Goal: Information Seeking & Learning: Learn about a topic

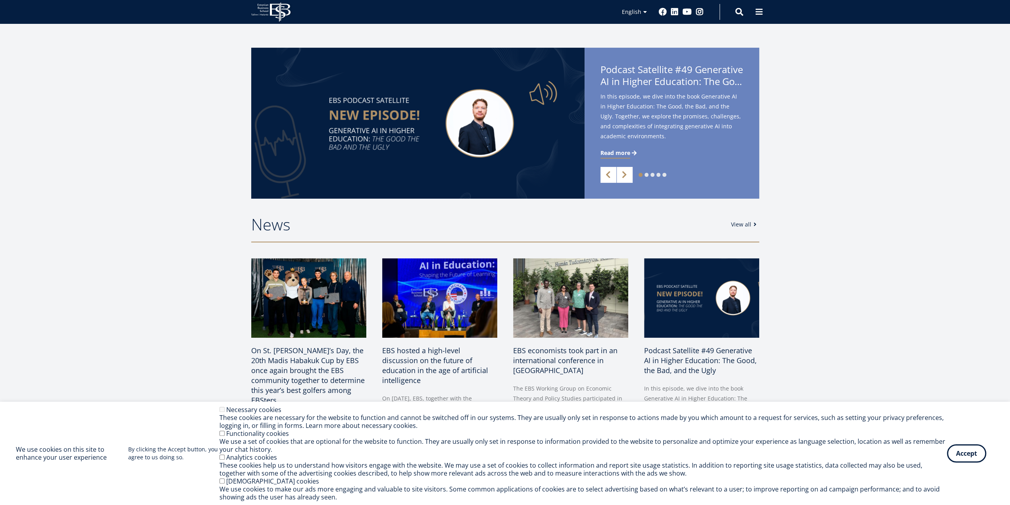
scroll to position [40, 0]
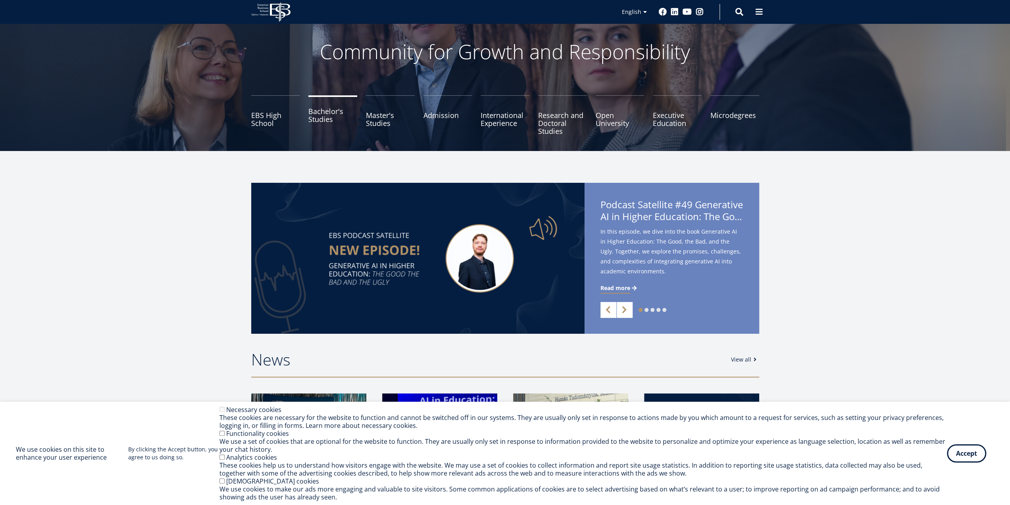
click at [334, 115] on link "Bachelor's Studies" at bounding box center [332, 115] width 49 height 40
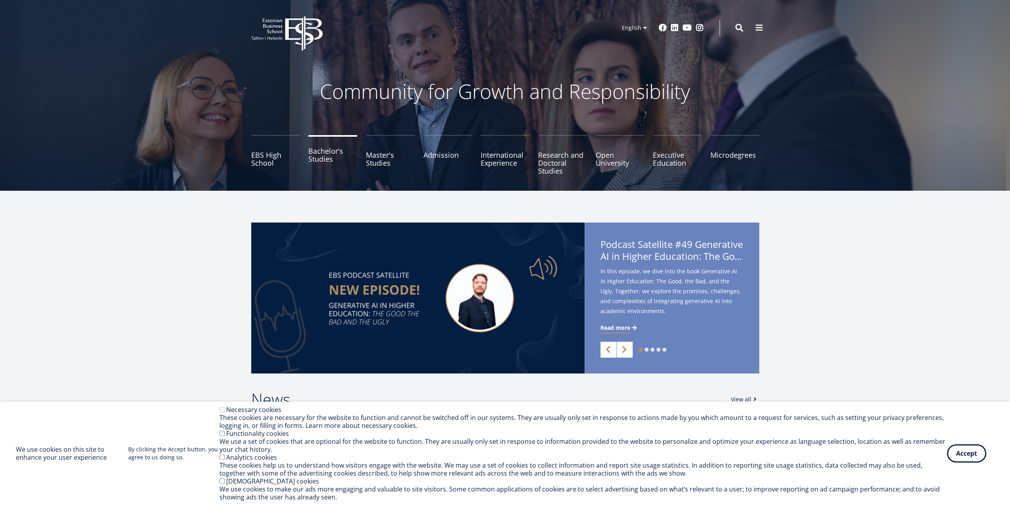
click at [326, 153] on link "Bachelor's Studies" at bounding box center [332, 155] width 49 height 40
click at [387, 154] on link "Master's Studies" at bounding box center [390, 155] width 49 height 40
click at [312, 149] on link "Bachelor's Studies" at bounding box center [332, 155] width 49 height 40
